Goal: Task Accomplishment & Management: Manage account settings

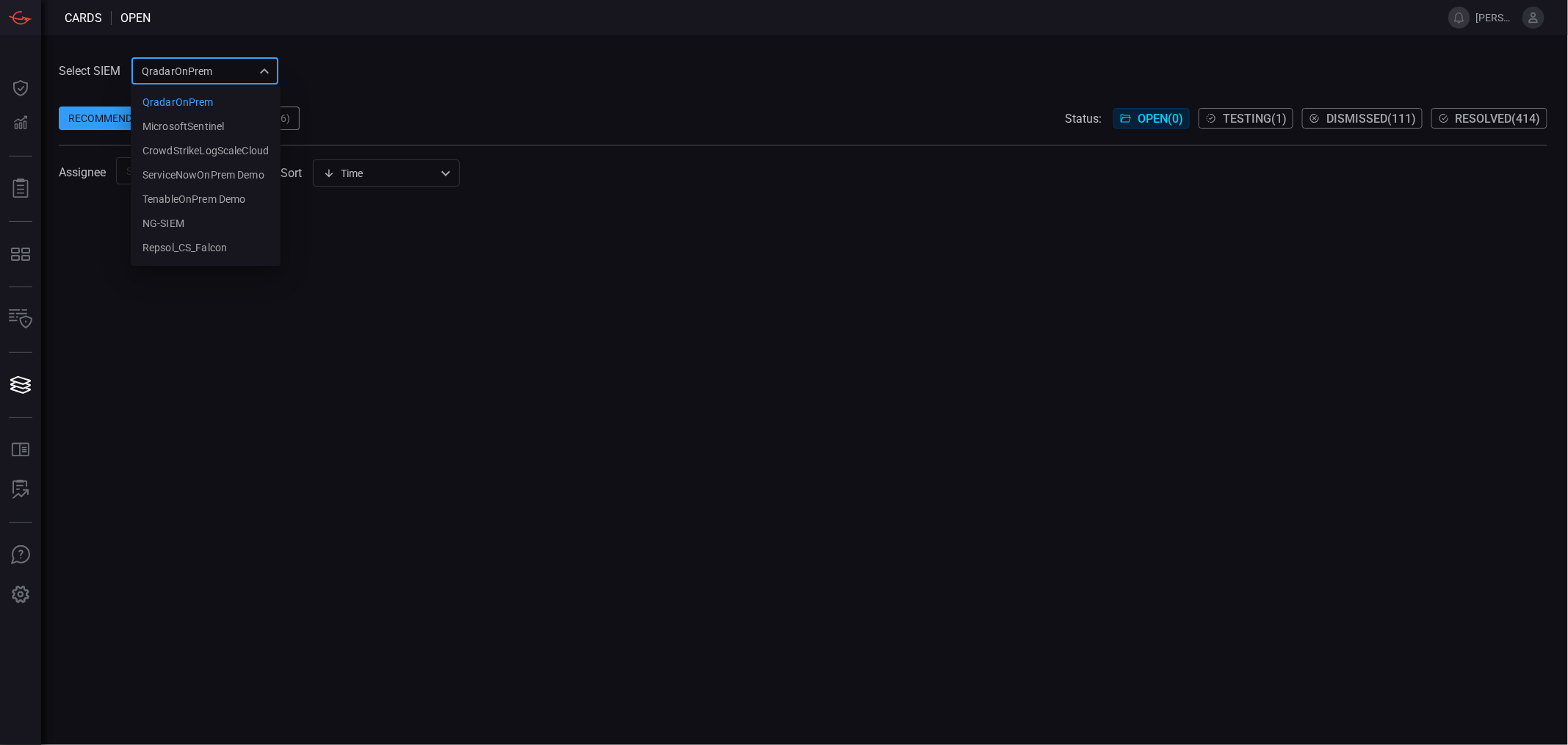
click at [238, 75] on div "QradarOnPrem 5aadb41e-e732-4a7a-884f-5c29e918b1b8 QradarOnPrem MicrosoftSentine…" at bounding box center [205, 71] width 147 height 27
click at [187, 223] on li "NG-SIEM" at bounding box center [206, 224] width 150 height 25
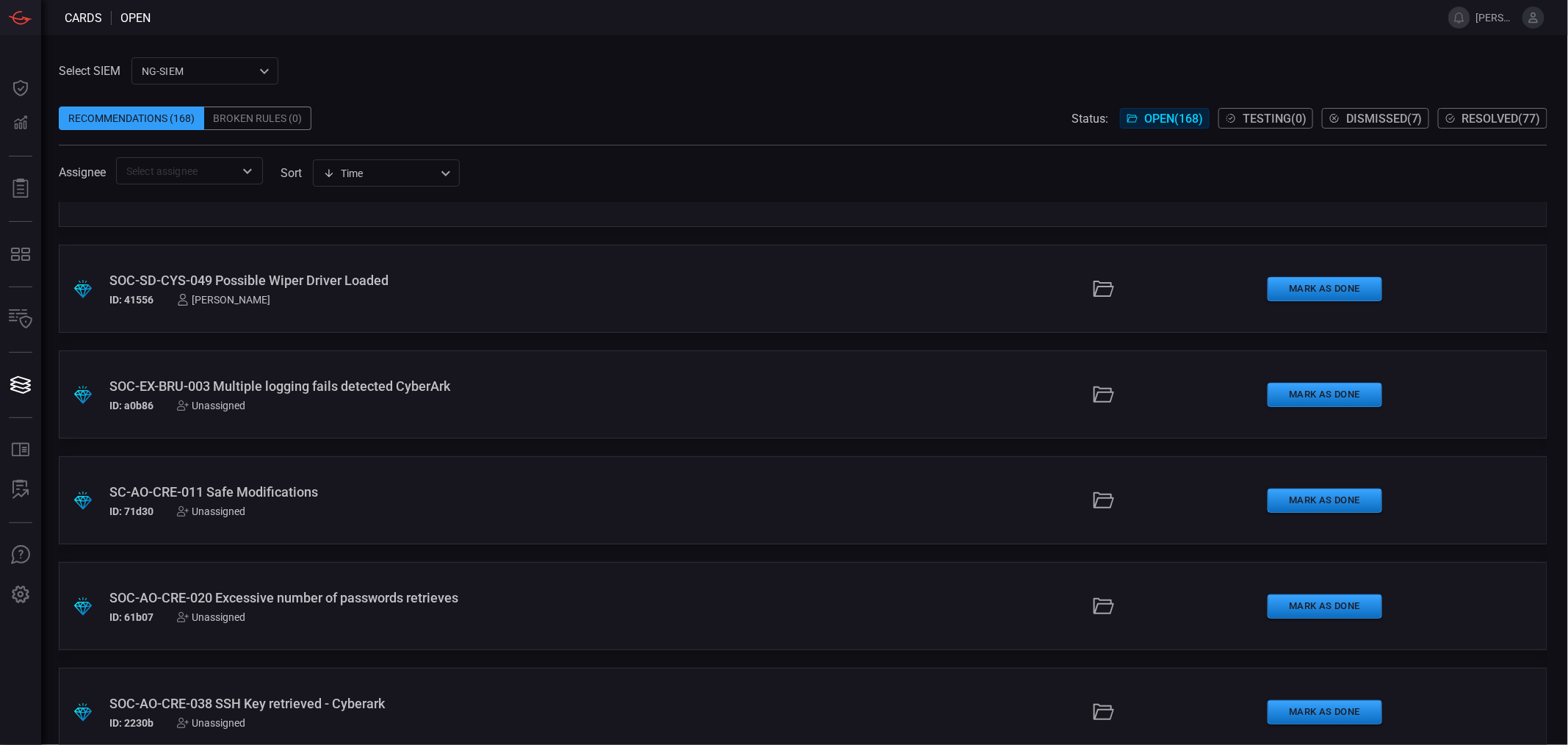
scroll to position [1473, 0]
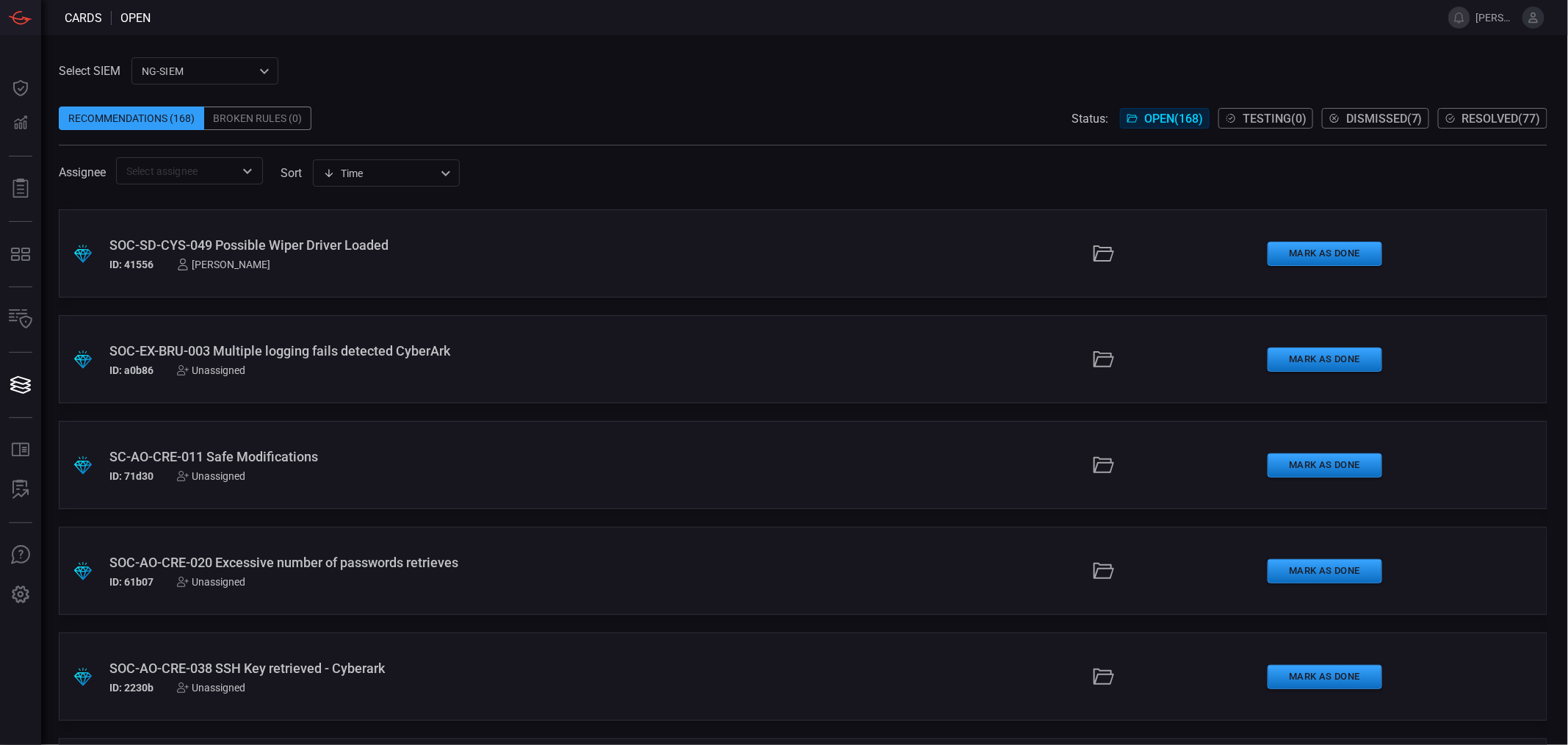
click at [272, 452] on div "SC-AO-CRE-011 Safe Modifications" at bounding box center [382, 456] width 546 height 16
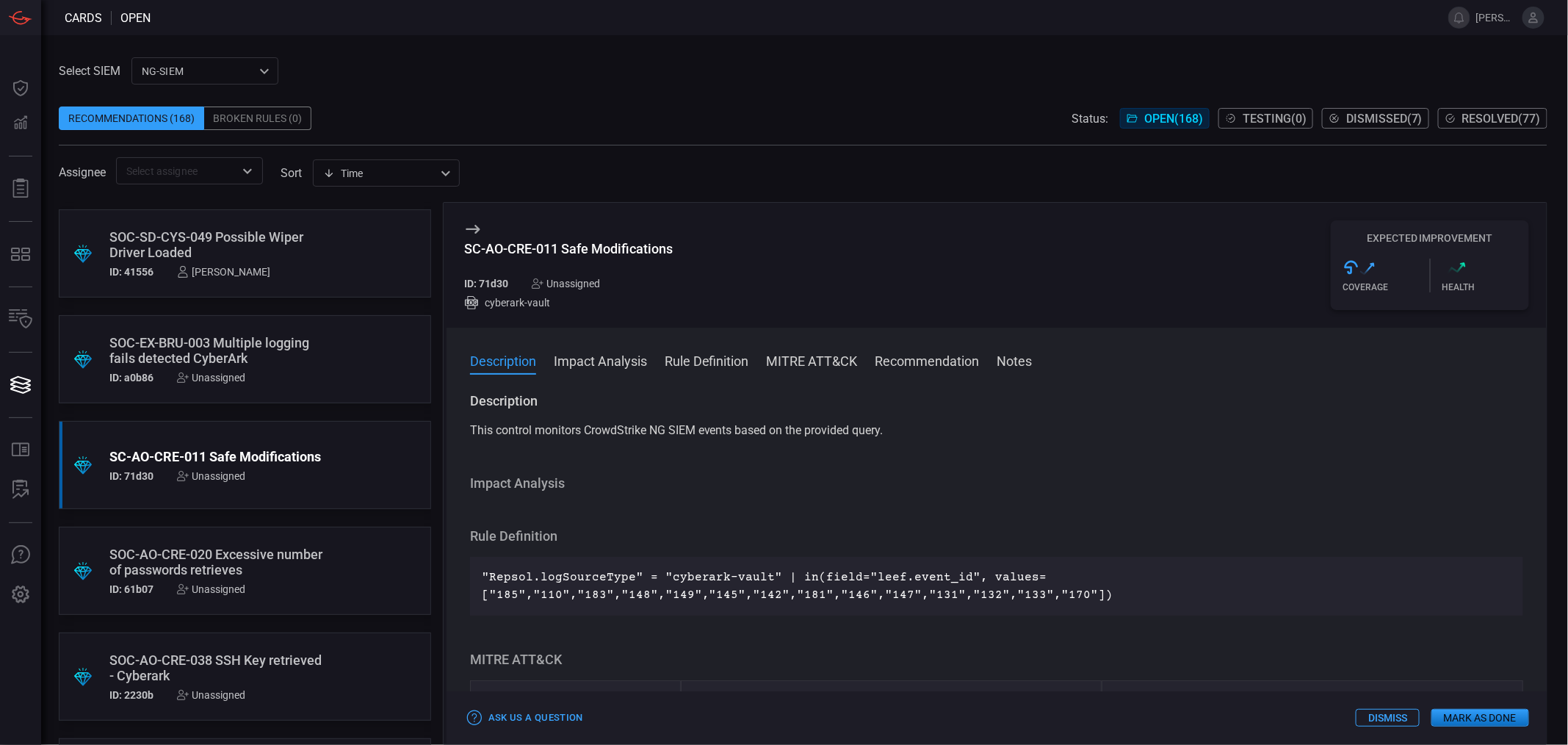
click at [596, 248] on div "SC-AO-CRE-011 Safe Modifications" at bounding box center [568, 248] width 209 height 16
copy div "SC-AO-CRE-011 Safe Modifications"
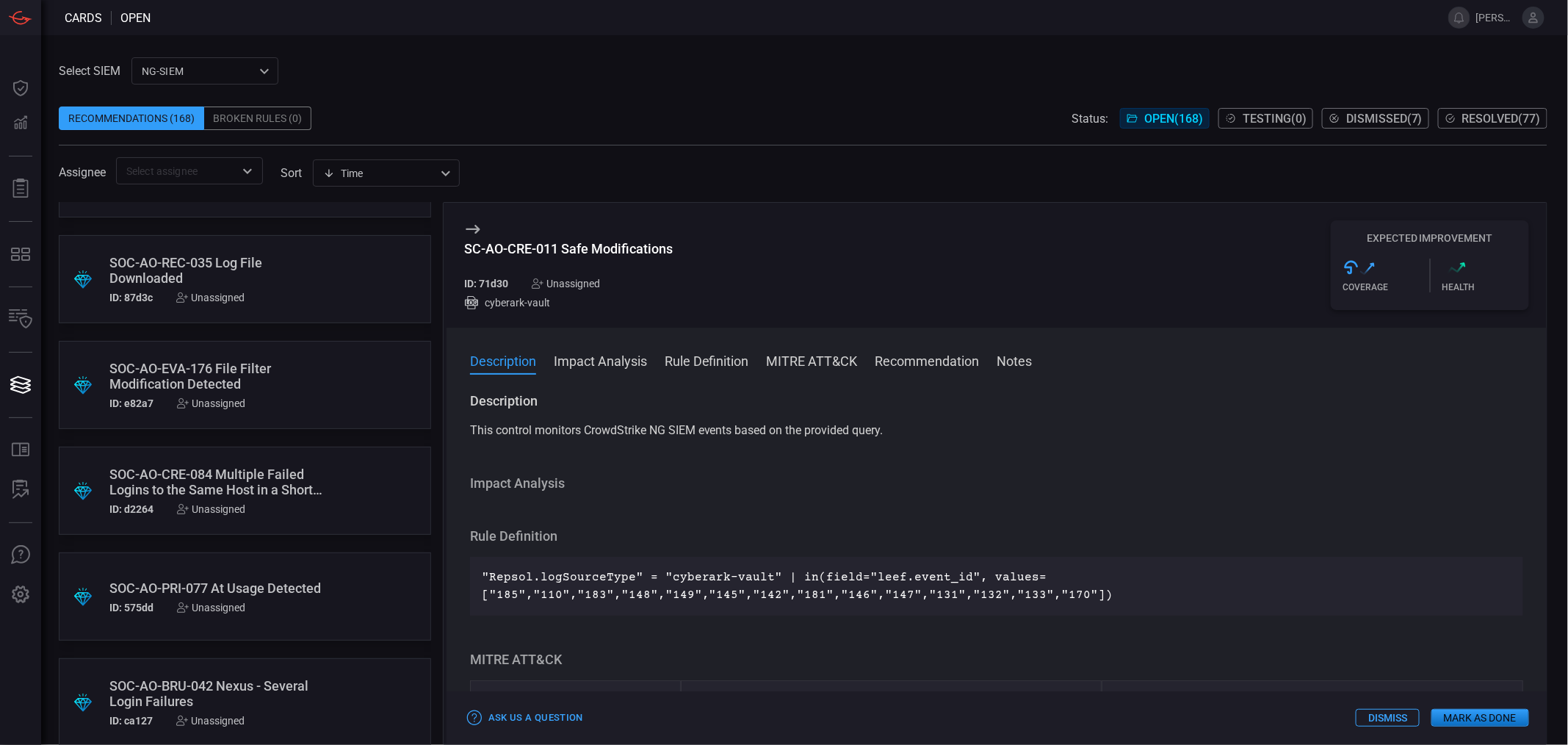
click at [228, 481] on div "SOC-AO-CRE-084 Multiple Failed Logins to the Same Host in a Short Period of Time" at bounding box center [217, 482] width 215 height 31
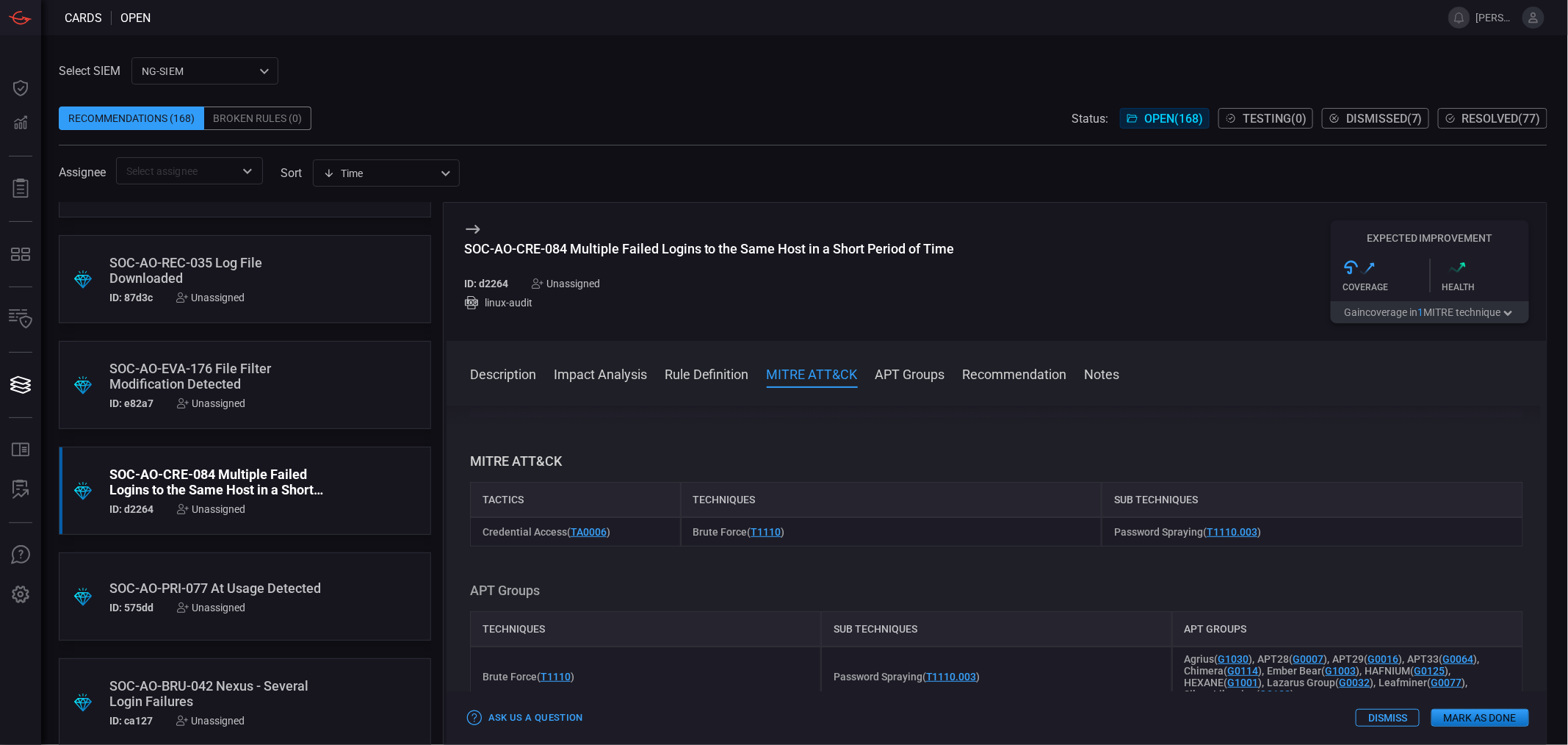
scroll to position [408, 0]
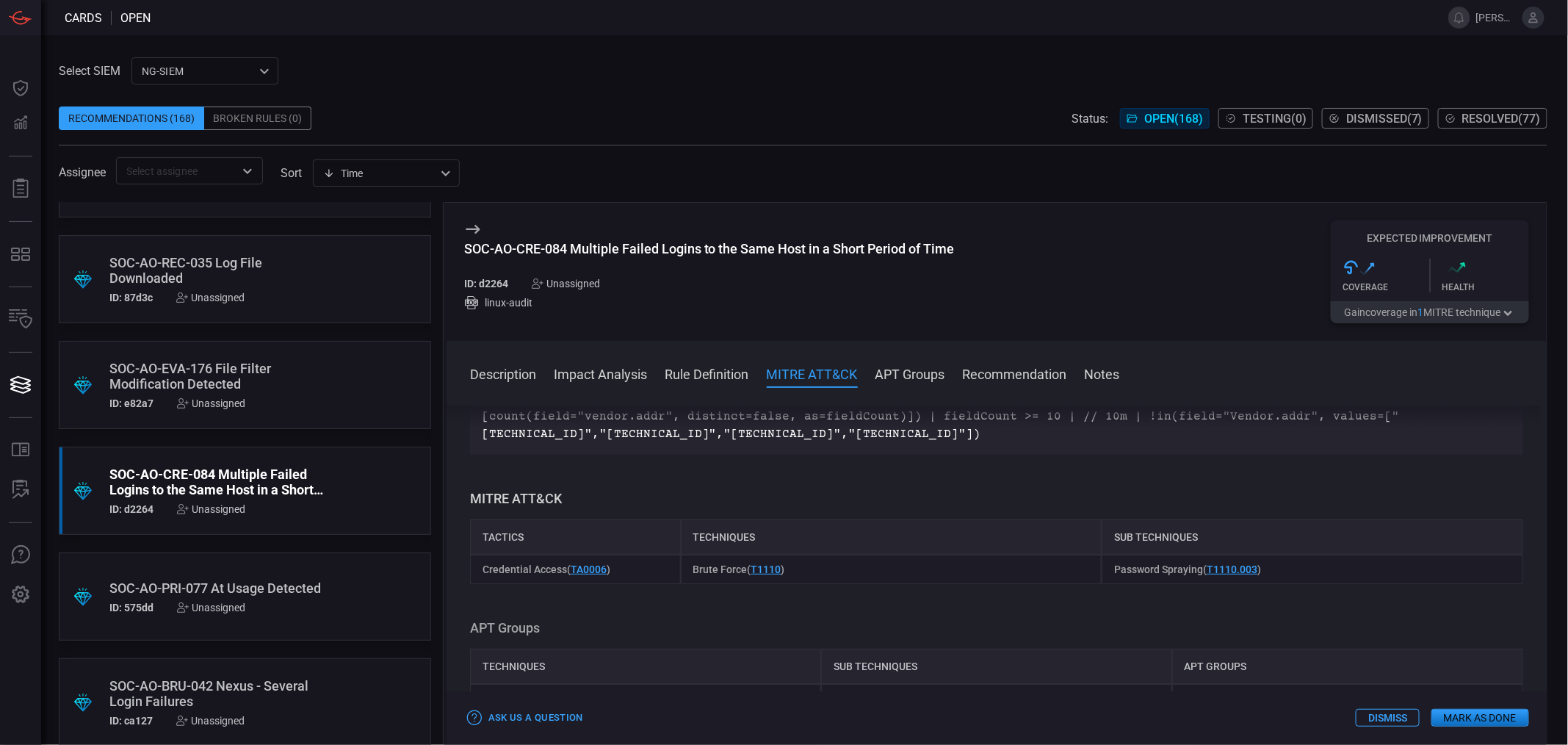
click at [576, 290] on div "Unassigned" at bounding box center [566, 284] width 68 height 12
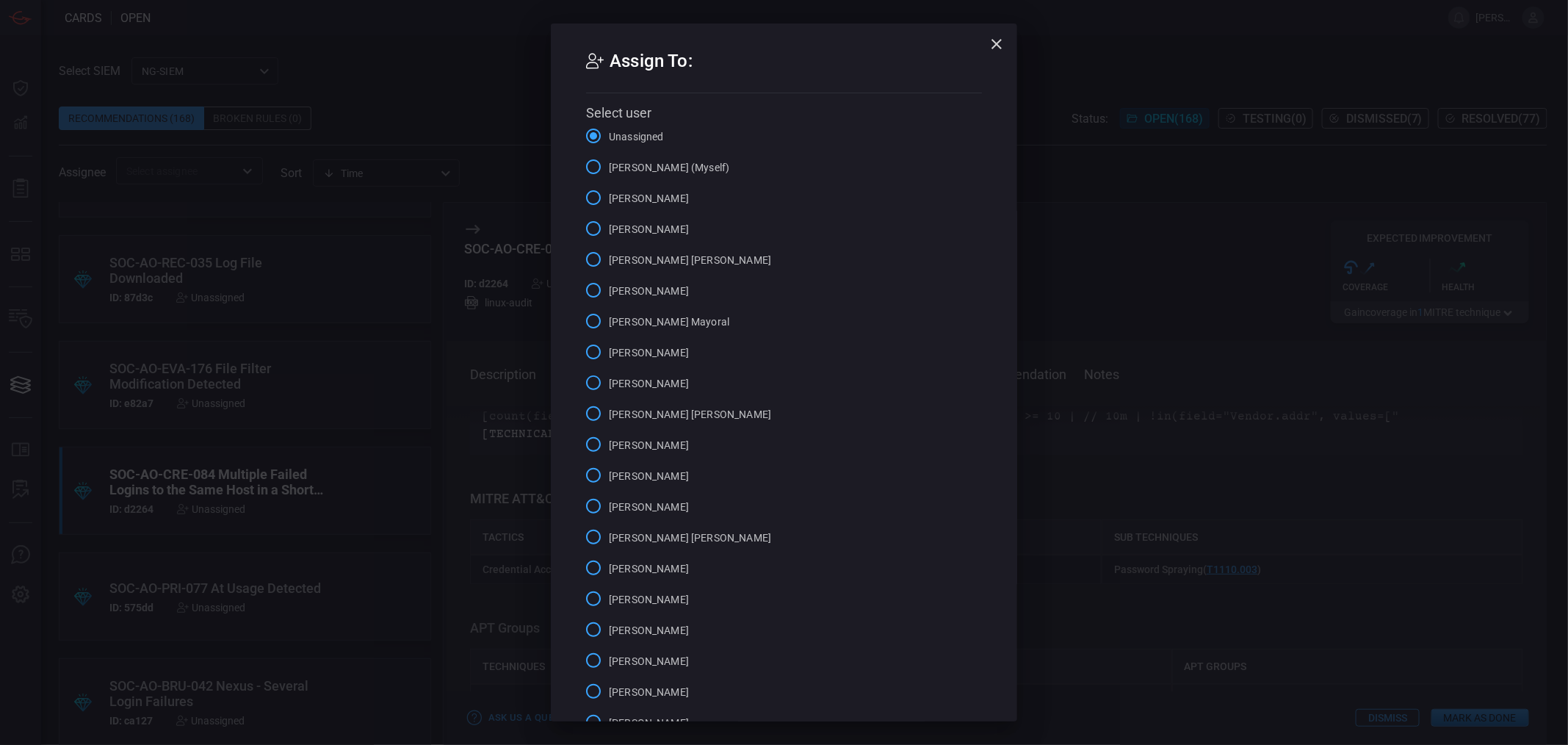
click at [616, 162] on span "[PERSON_NAME] (Myself)" at bounding box center [669, 168] width 120 height 16
click at [609, 162] on input "[PERSON_NAME] (Myself)" at bounding box center [593, 167] width 31 height 31
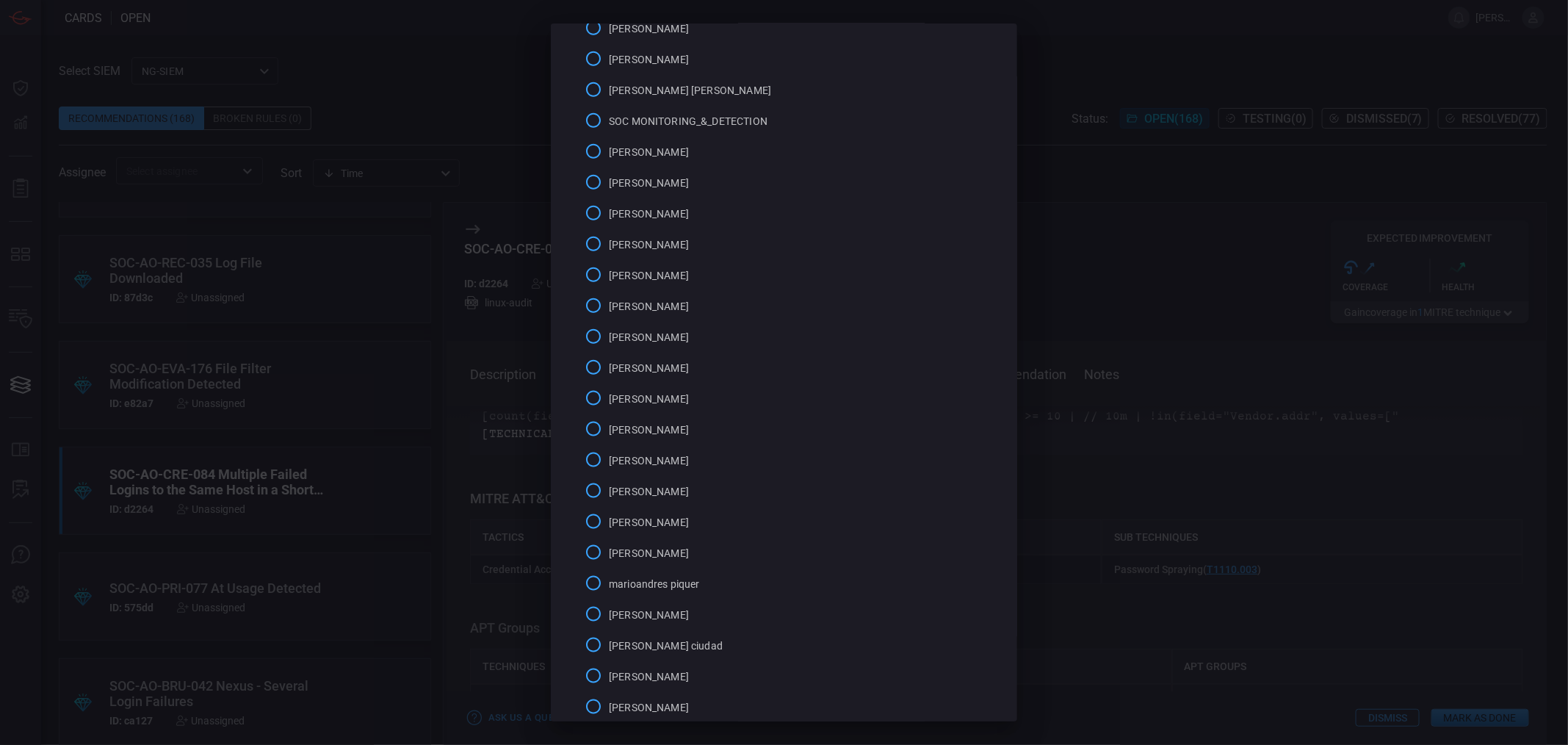
scroll to position [782, 0]
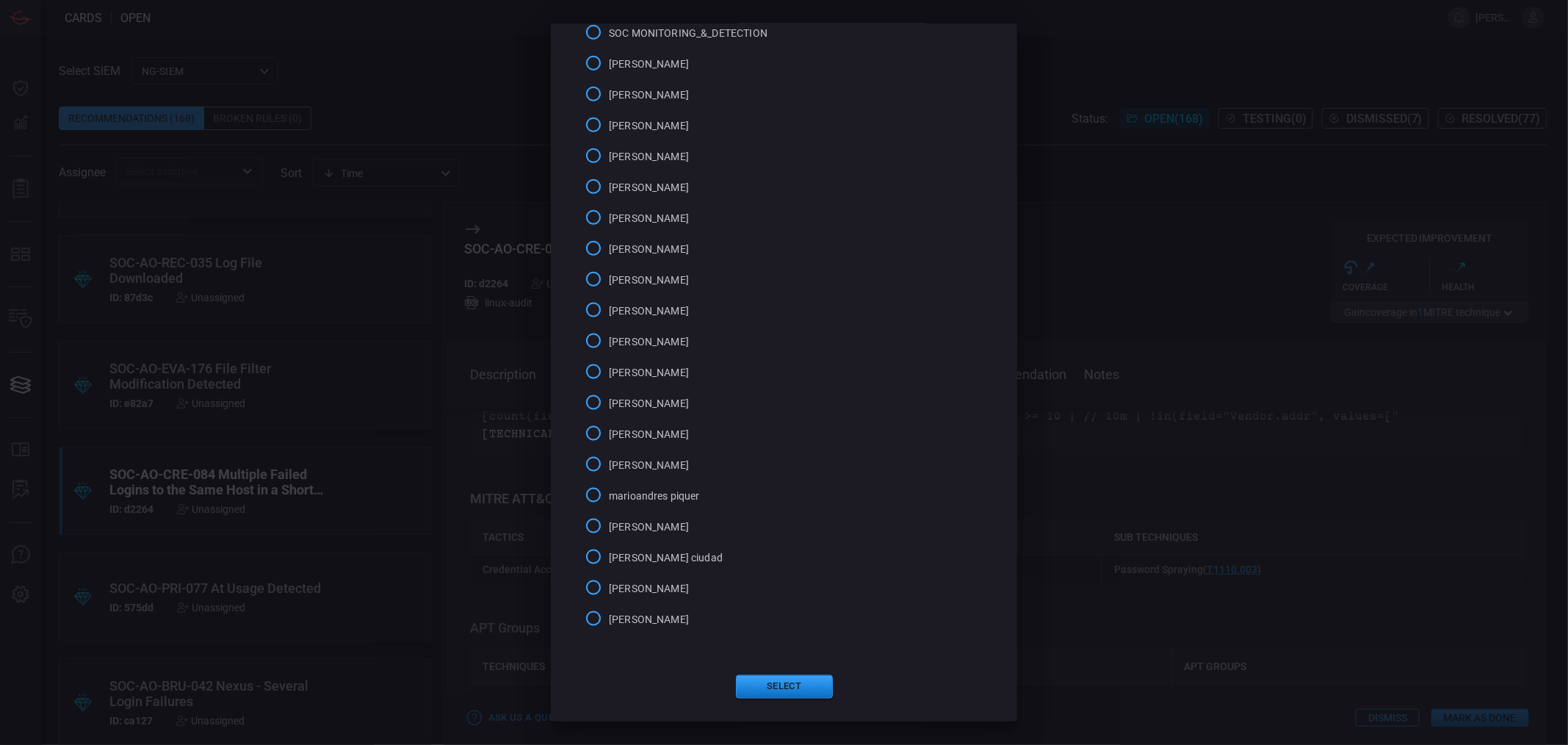
click at [778, 683] on button "Select" at bounding box center [784, 687] width 97 height 24
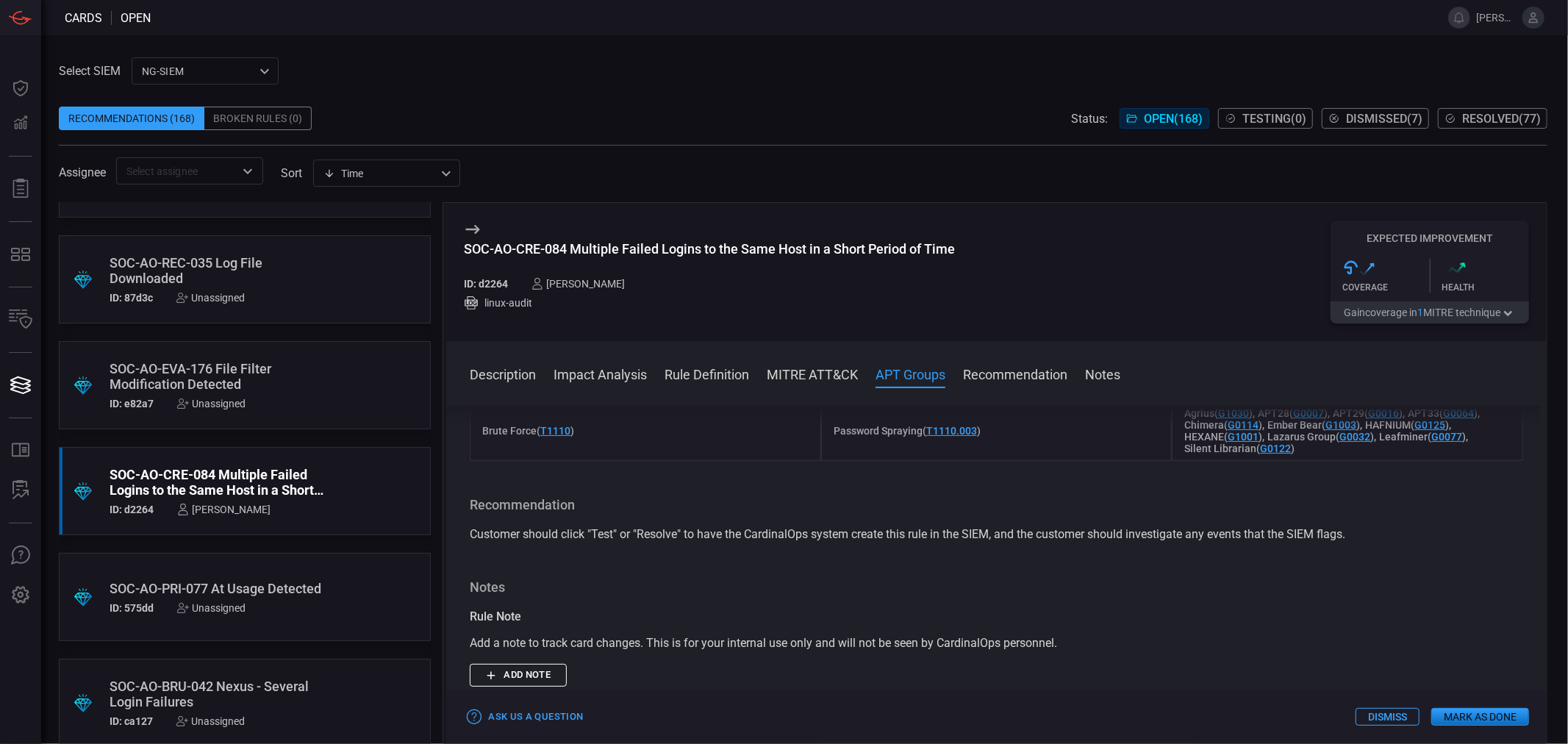
scroll to position [516, 0]
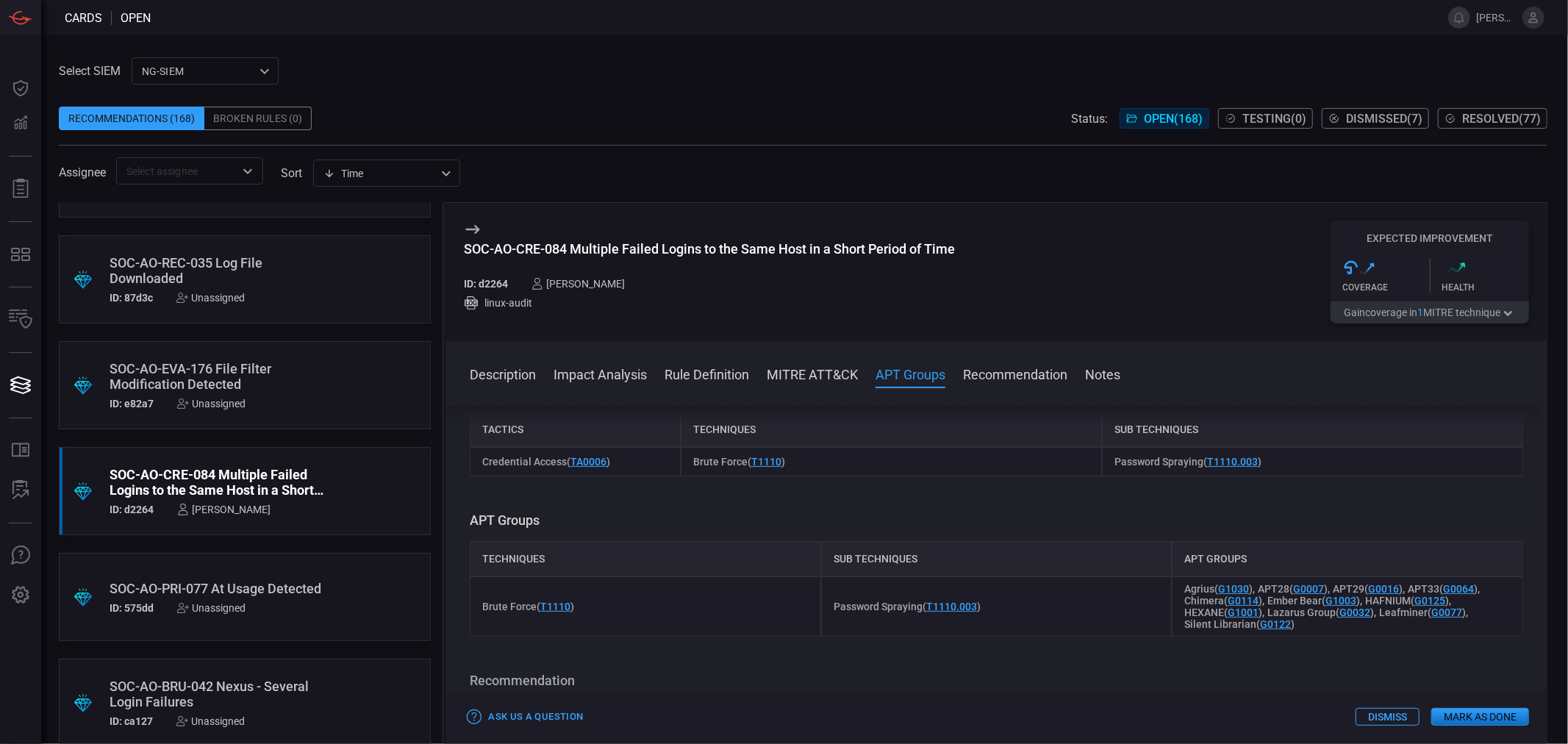
click at [688, 357] on div "Description Impact Analysis Rule Definition MITRE ATT&CK APT Groups Recommendat…" at bounding box center [996, 542] width 1100 height 402
click at [692, 375] on button "Rule Definition" at bounding box center [707, 373] width 85 height 18
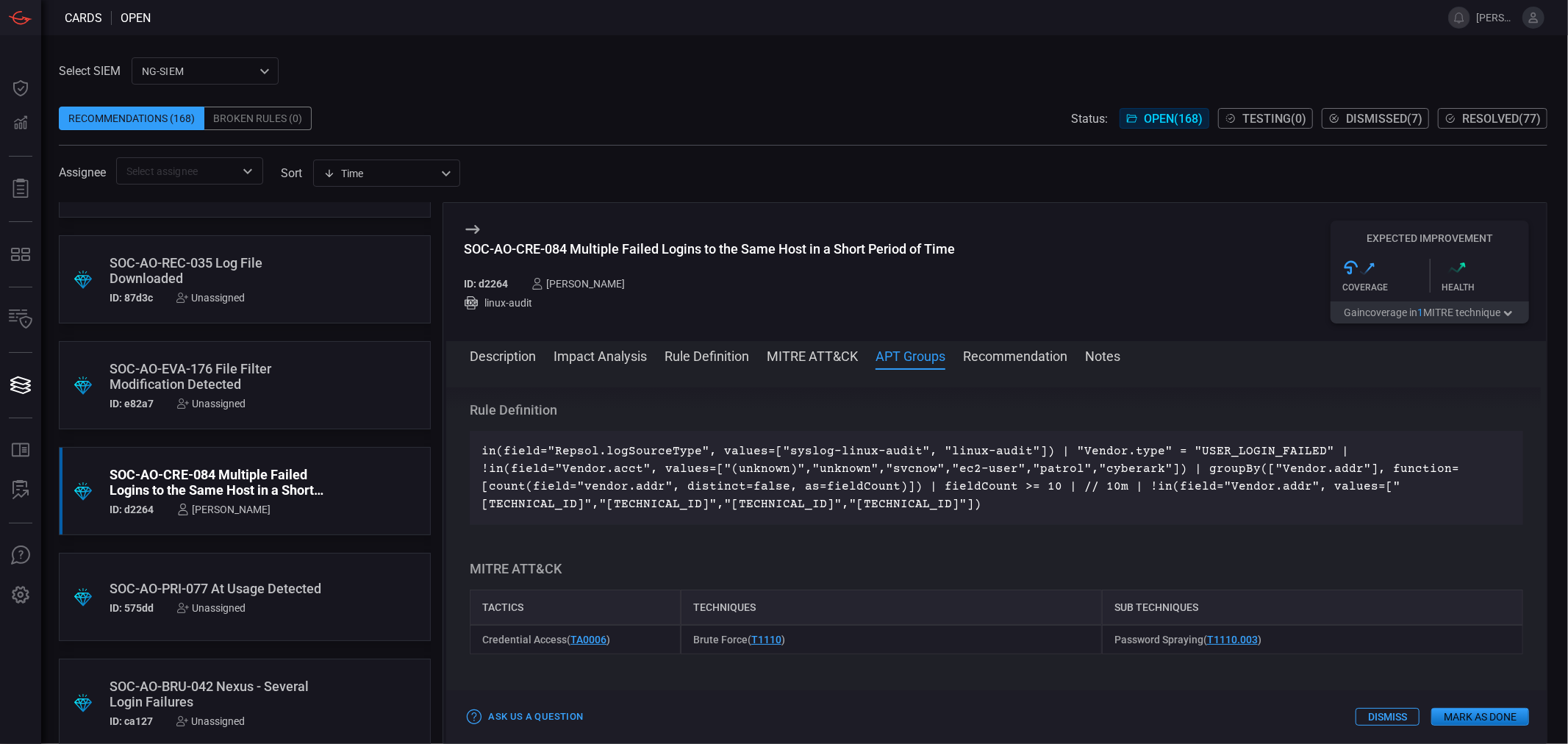
scroll to position [319, 0]
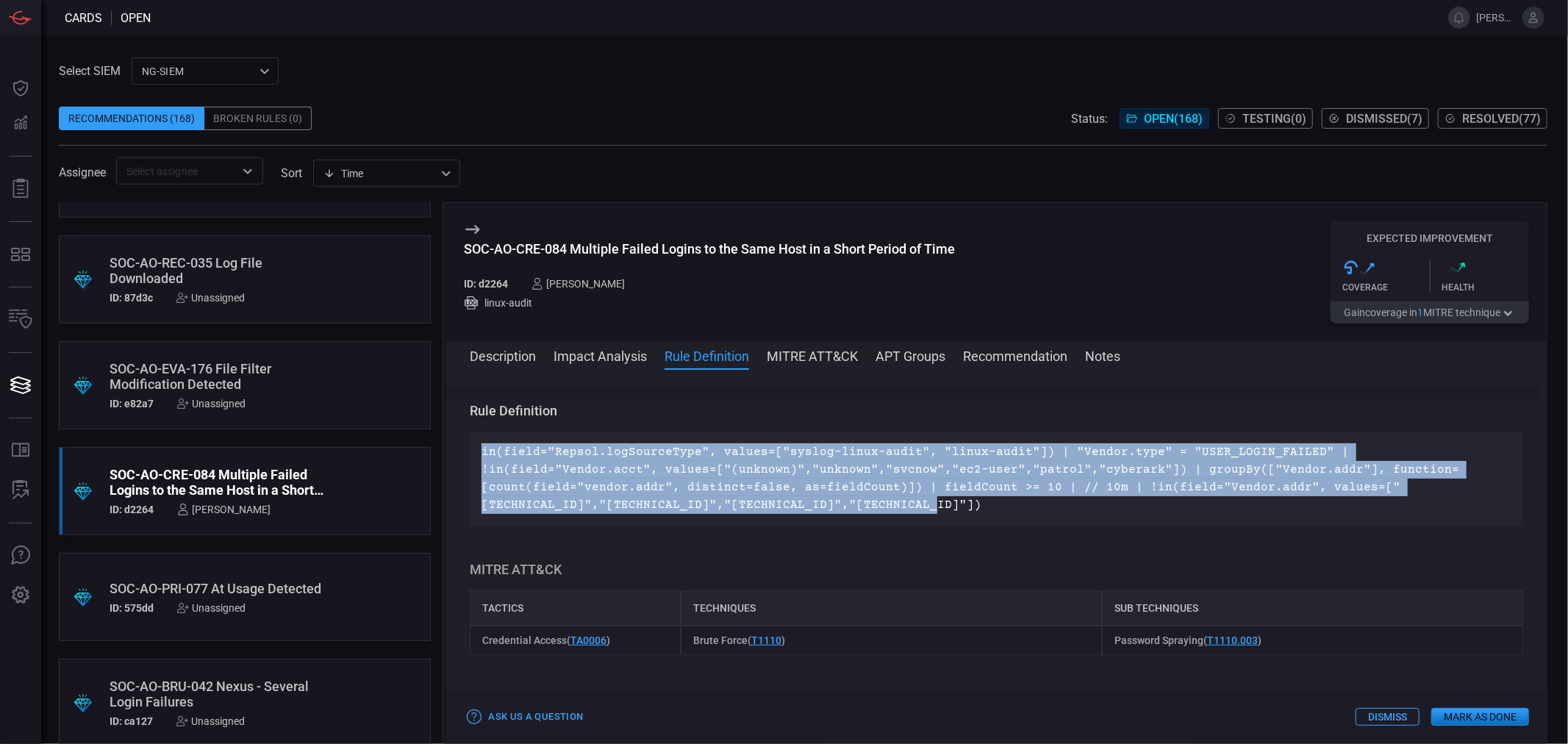
drag, startPoint x: 930, startPoint y: 494, endPoint x: 483, endPoint y: 441, distance: 450.1
click at [483, 441] on div "in(field="Repsol.logSourceType", values=["syslog-linux-audit", "linux-audit"]) …" at bounding box center [996, 478] width 1054 height 94
copy p "in(field="Repsol.logSourceType", values=["syslog-linux-audit", "linux-audit"]) …"
